Goal: Find specific page/section: Find specific page/section

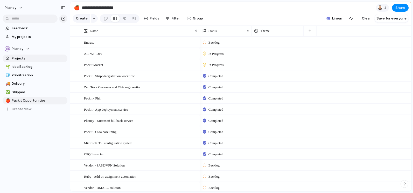
click at [17, 58] on span "Projects" at bounding box center [39, 58] width 54 height 5
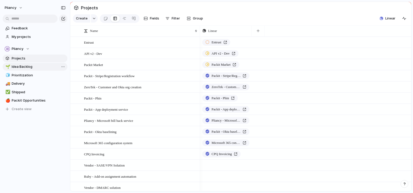
click at [21, 65] on span "Idea Backlog" at bounding box center [39, 66] width 54 height 5
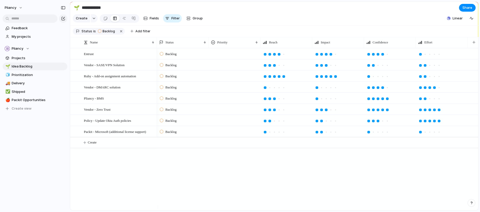
click at [276, 19] on section "Create Fields Filter Group Zoom Collapse Linear" at bounding box center [274, 19] width 408 height 12
click at [17, 28] on span "Feedback" at bounding box center [39, 28] width 54 height 5
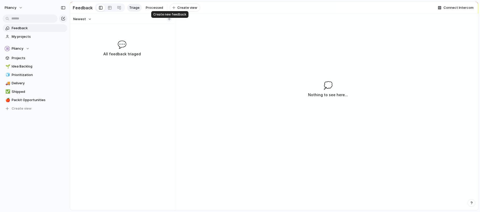
click at [169, 20] on div "button" at bounding box center [169, 19] width 3 height 3
click at [89, 34] on input "text" at bounding box center [119, 31] width 75 height 5
